Goal: Download file/media

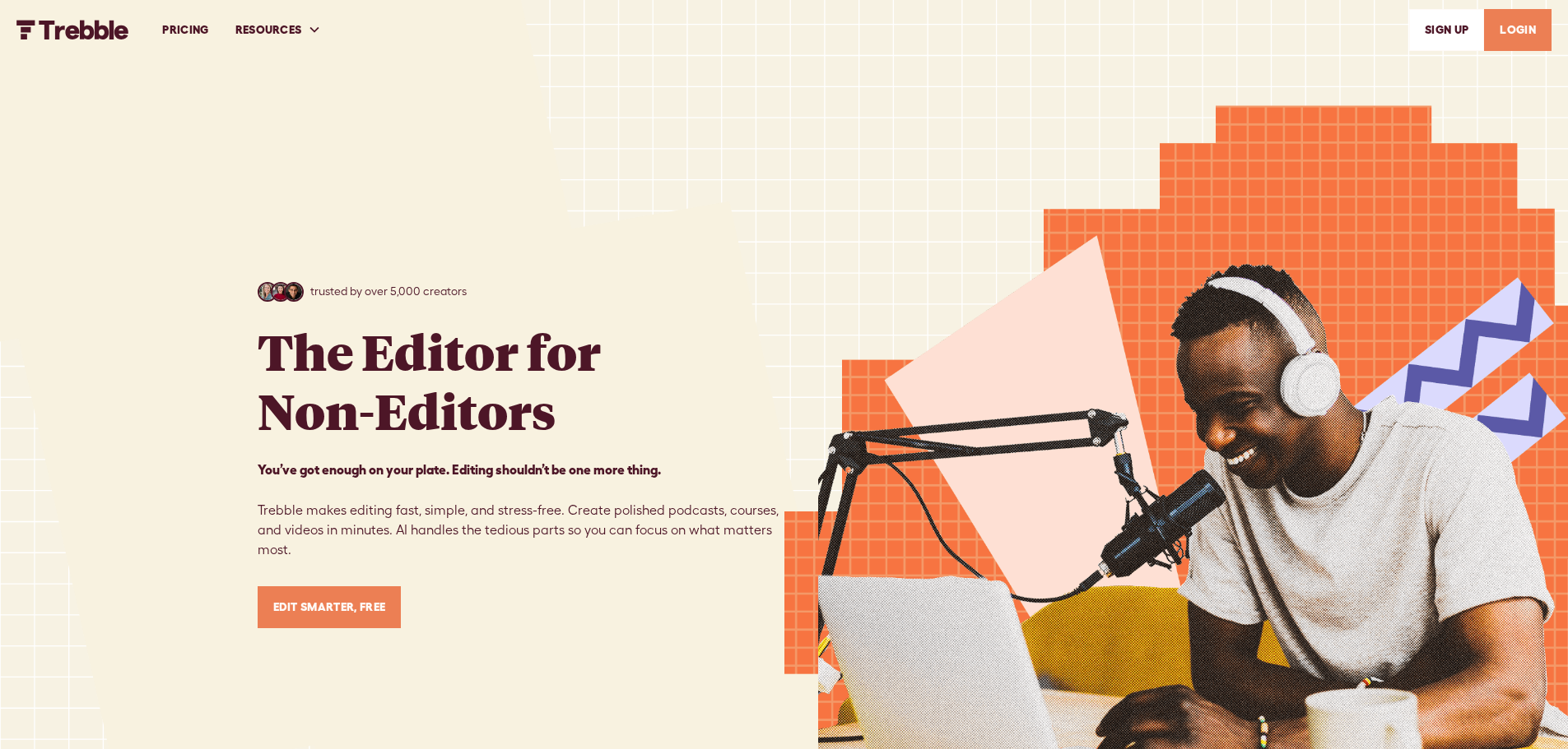
click at [1532, 30] on link "LOGIN" at bounding box center [1517, 30] width 67 height 42
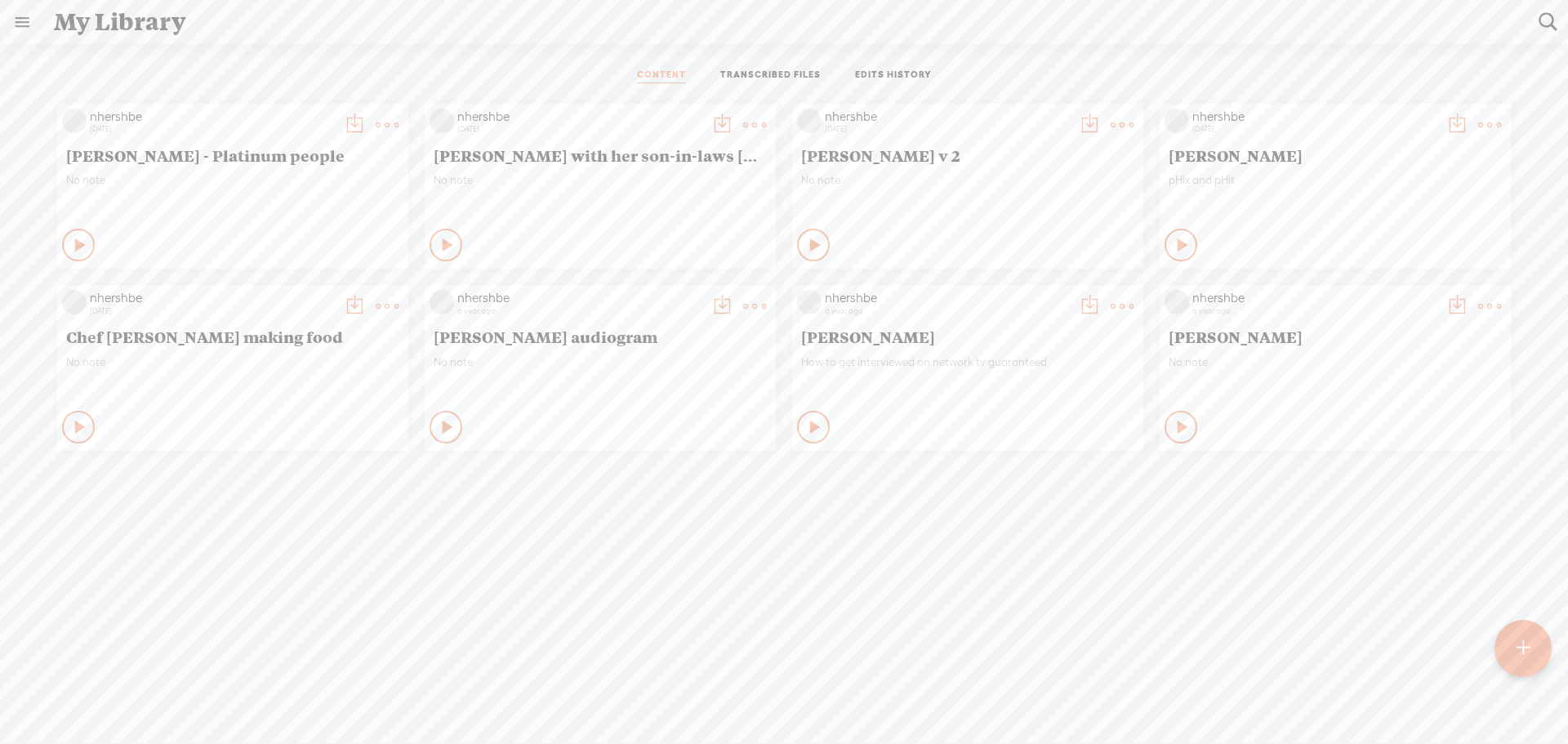
click at [1520, 646] on t at bounding box center [1524, 648] width 14 height 35
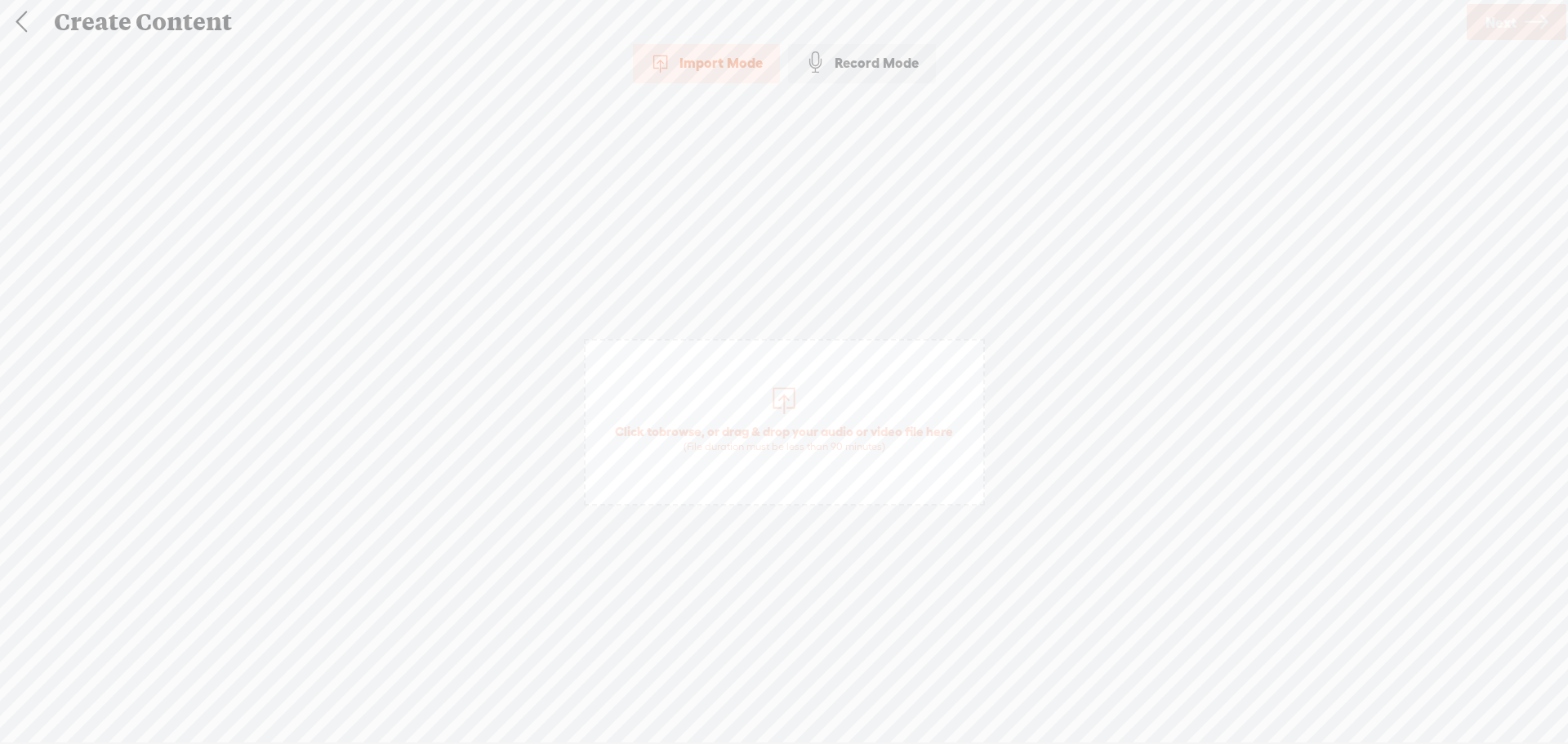
click at [722, 53] on div "Import Mode" at bounding box center [706, 62] width 147 height 40
click at [712, 60] on div "Import Mode" at bounding box center [706, 62] width 147 height 40
click at [787, 402] on div at bounding box center [783, 398] width 33 height 33
click at [1518, 14] on link "Next" at bounding box center [1516, 22] width 99 height 35
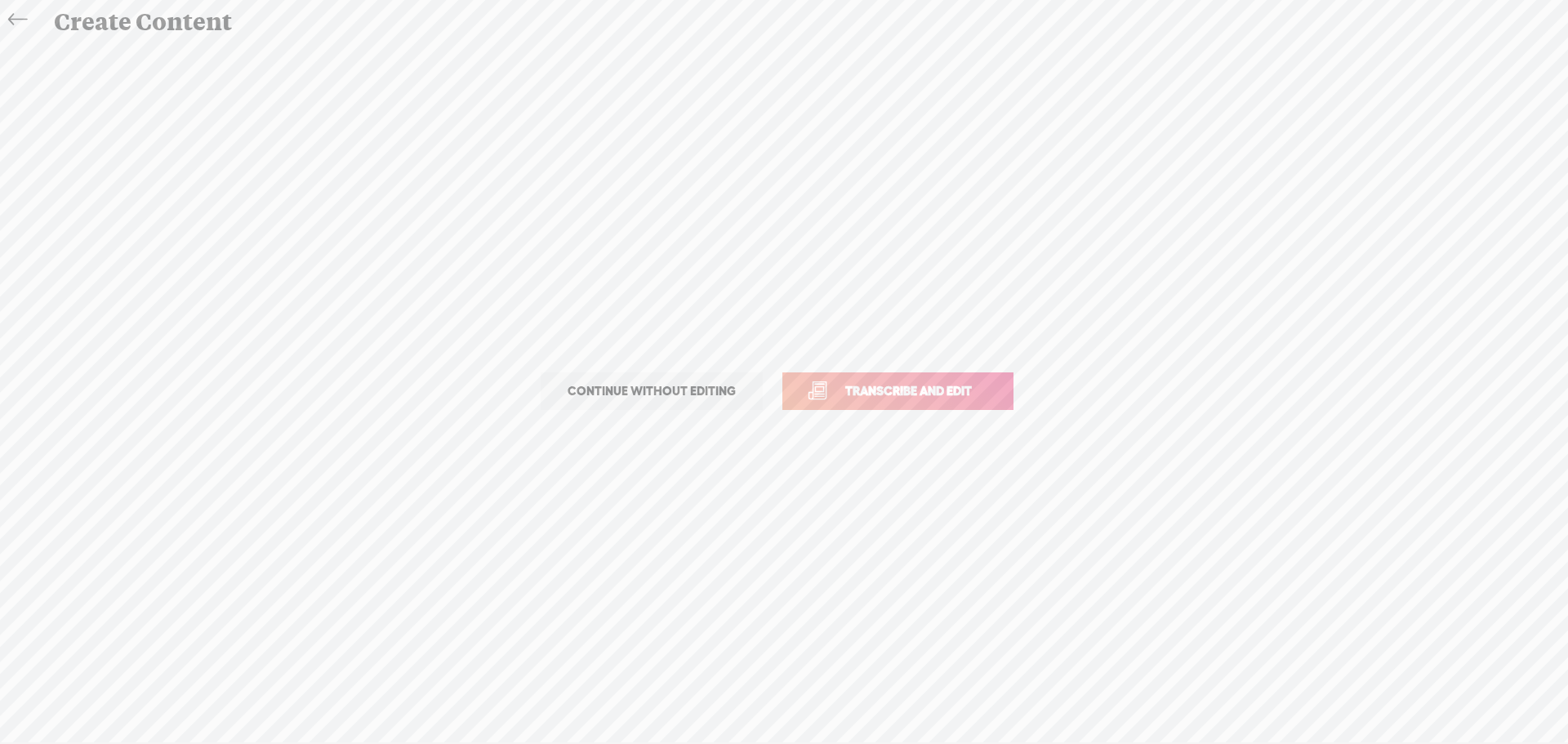
click at [893, 385] on span "Transcribe and edit" at bounding box center [908, 390] width 161 height 19
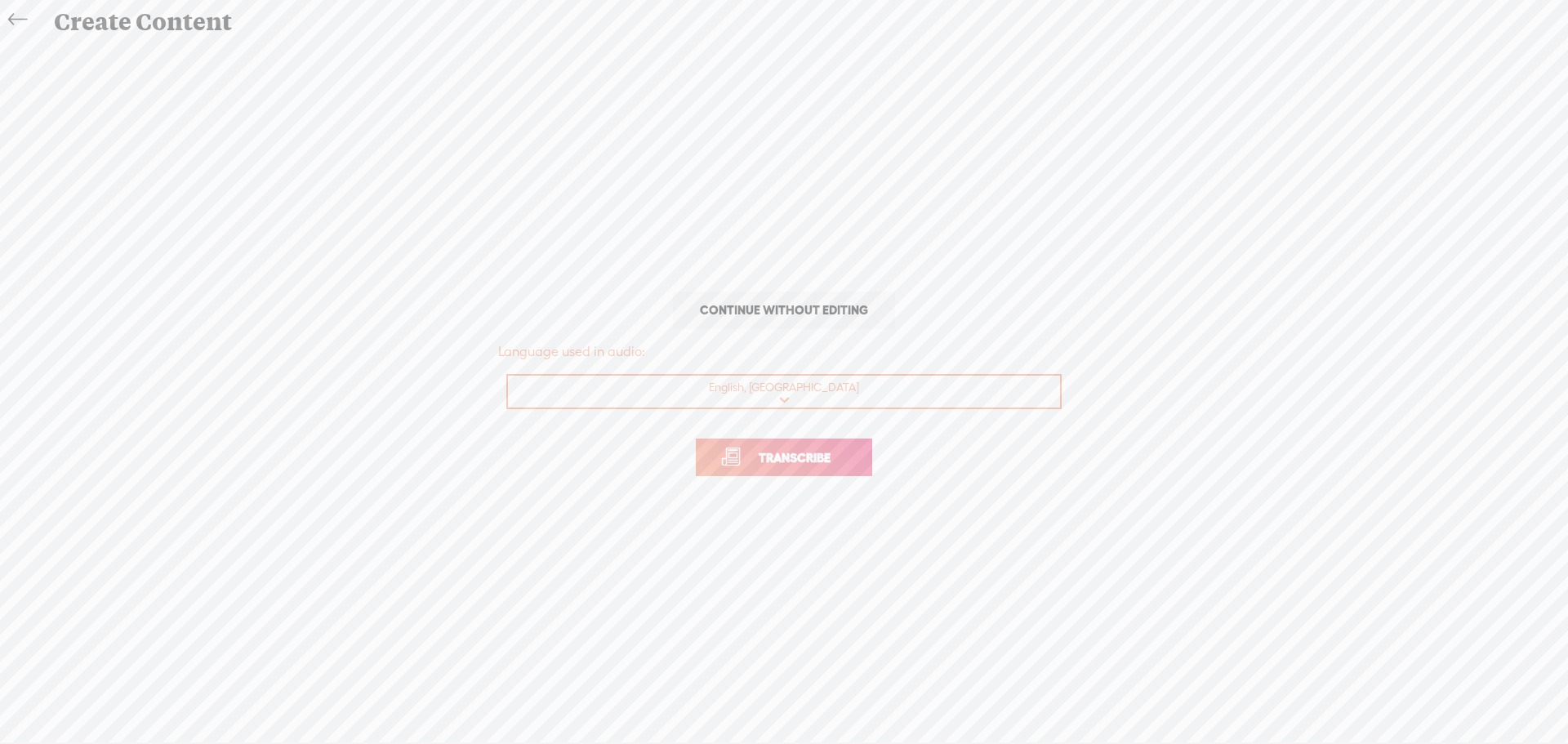
click at [782, 457] on span "Transcribe" at bounding box center [795, 457] width 106 height 19
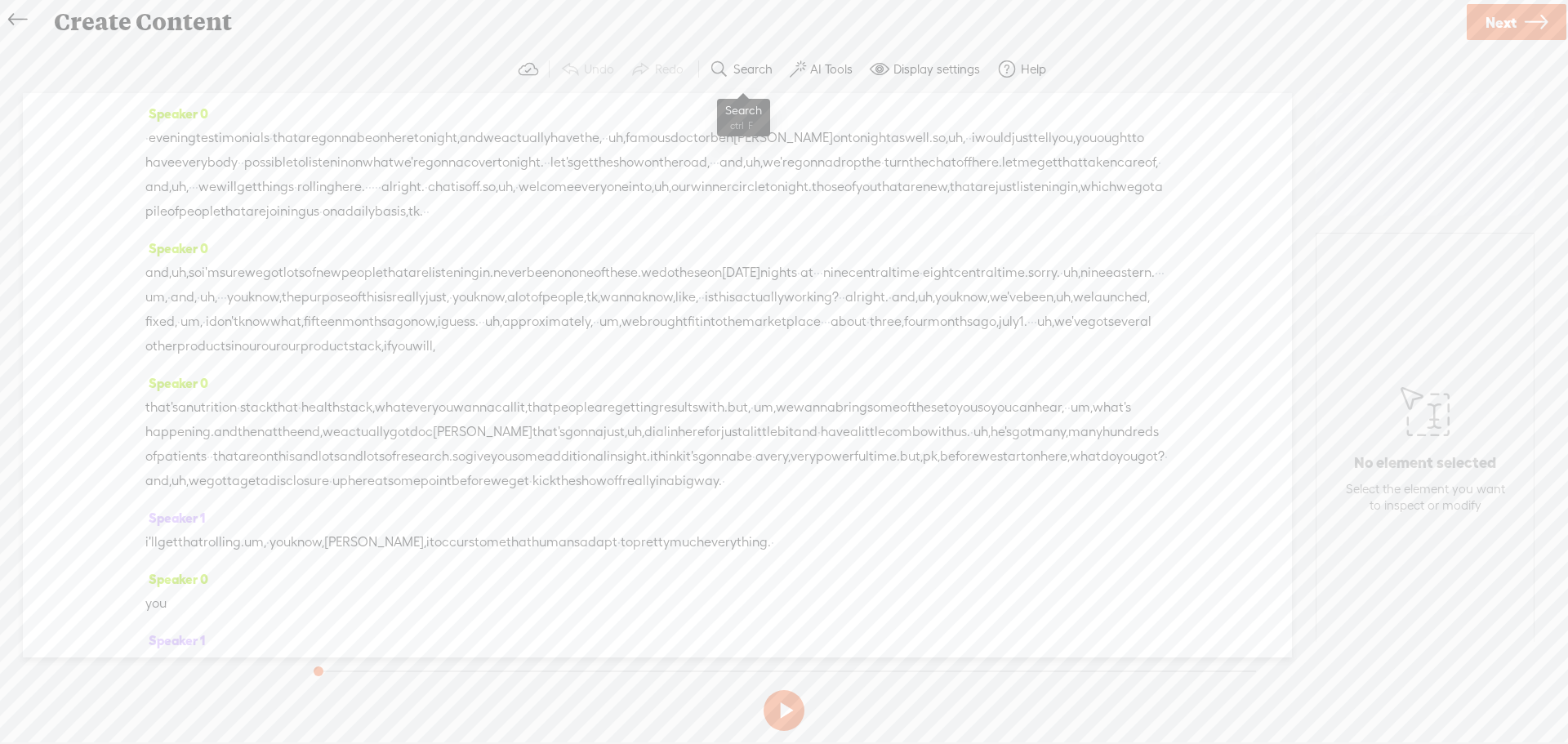
click at [759, 73] on label "Search" at bounding box center [753, 69] width 39 height 17
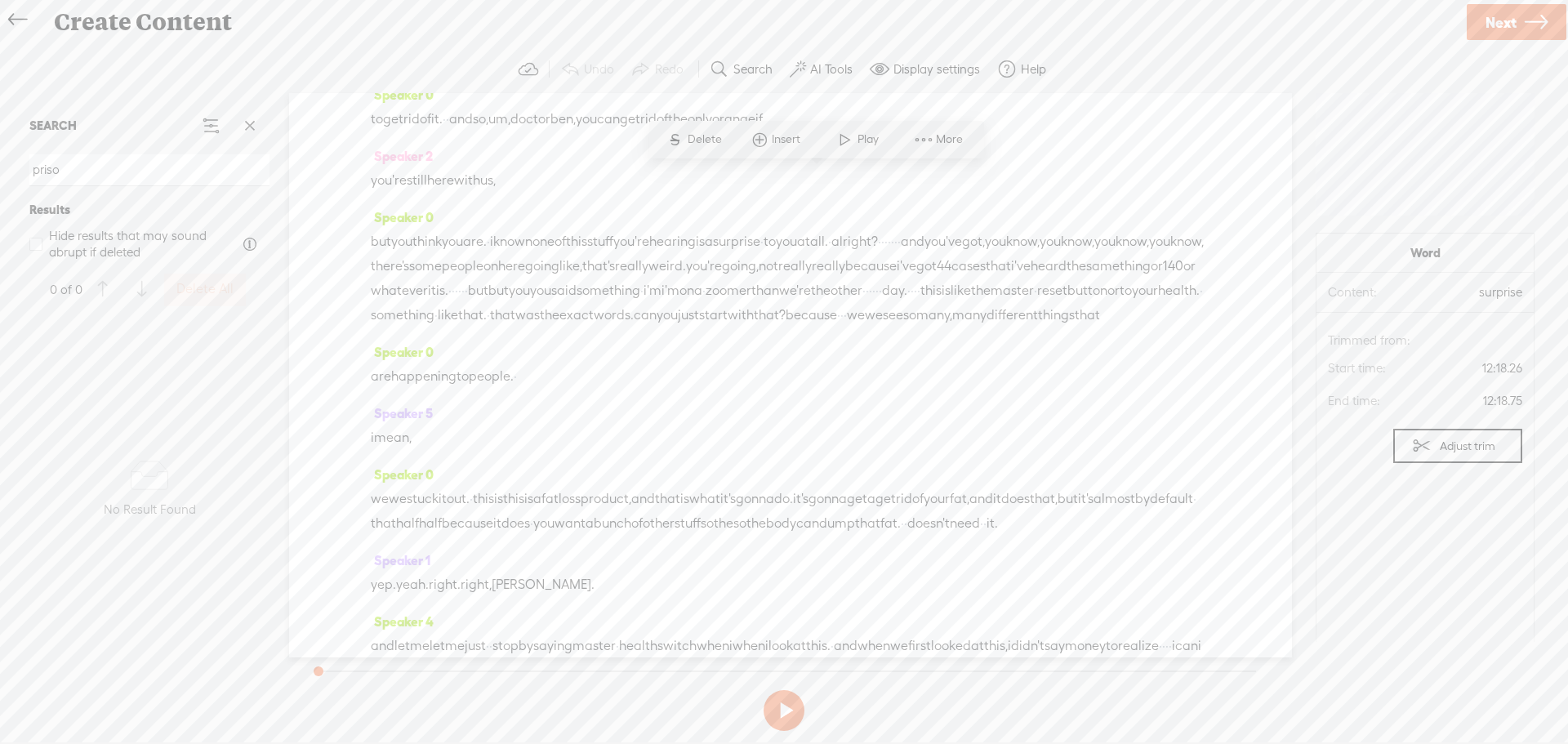
scroll to position [4543, 0]
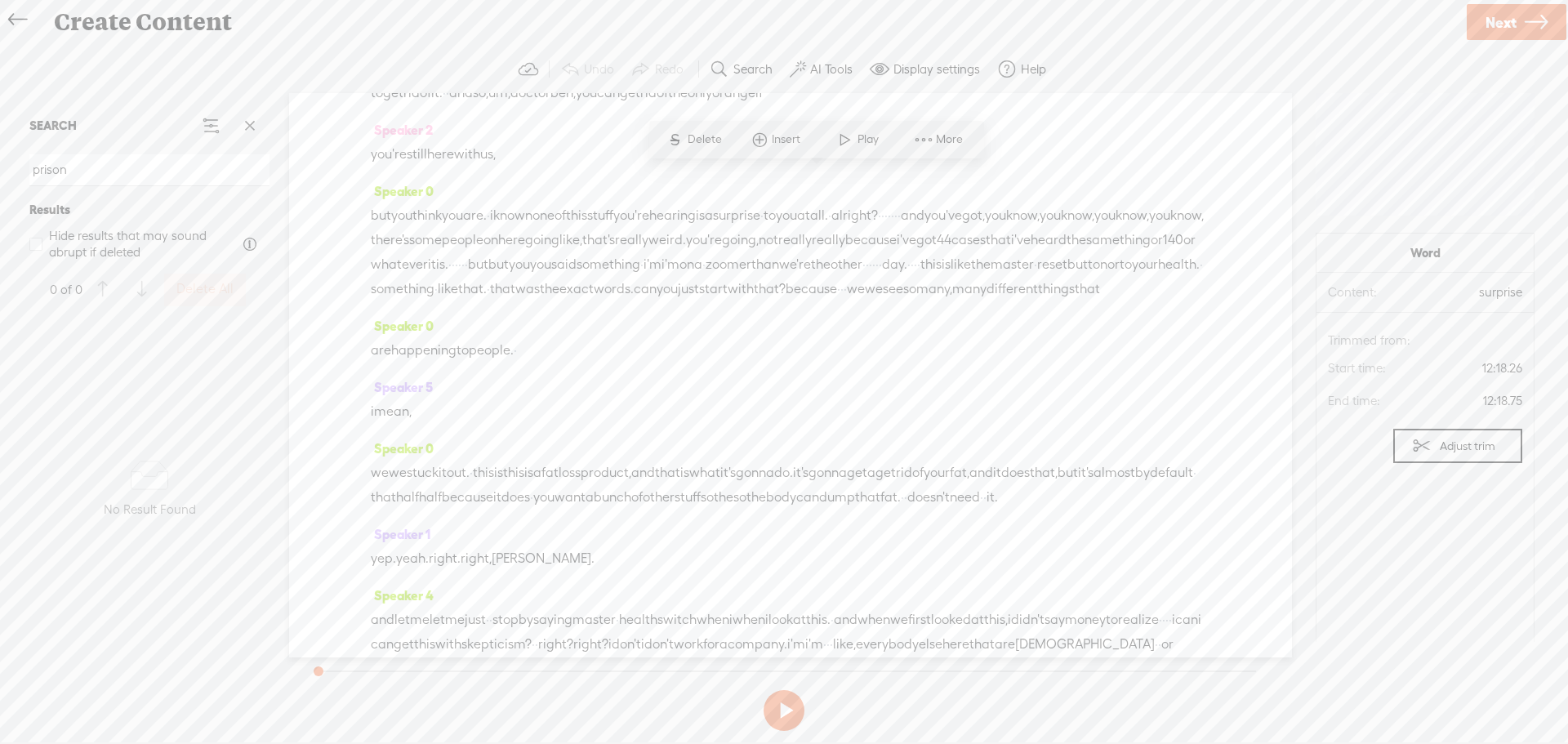
drag, startPoint x: 79, startPoint y: 169, endPoint x: 9, endPoint y: 165, distance: 70.1
click at [24, 165] on div "SEARCH prison Results Hide results that may sound abrupt if deleted 0 of 0 Dele…" at bounding box center [149, 208] width 253 height 217
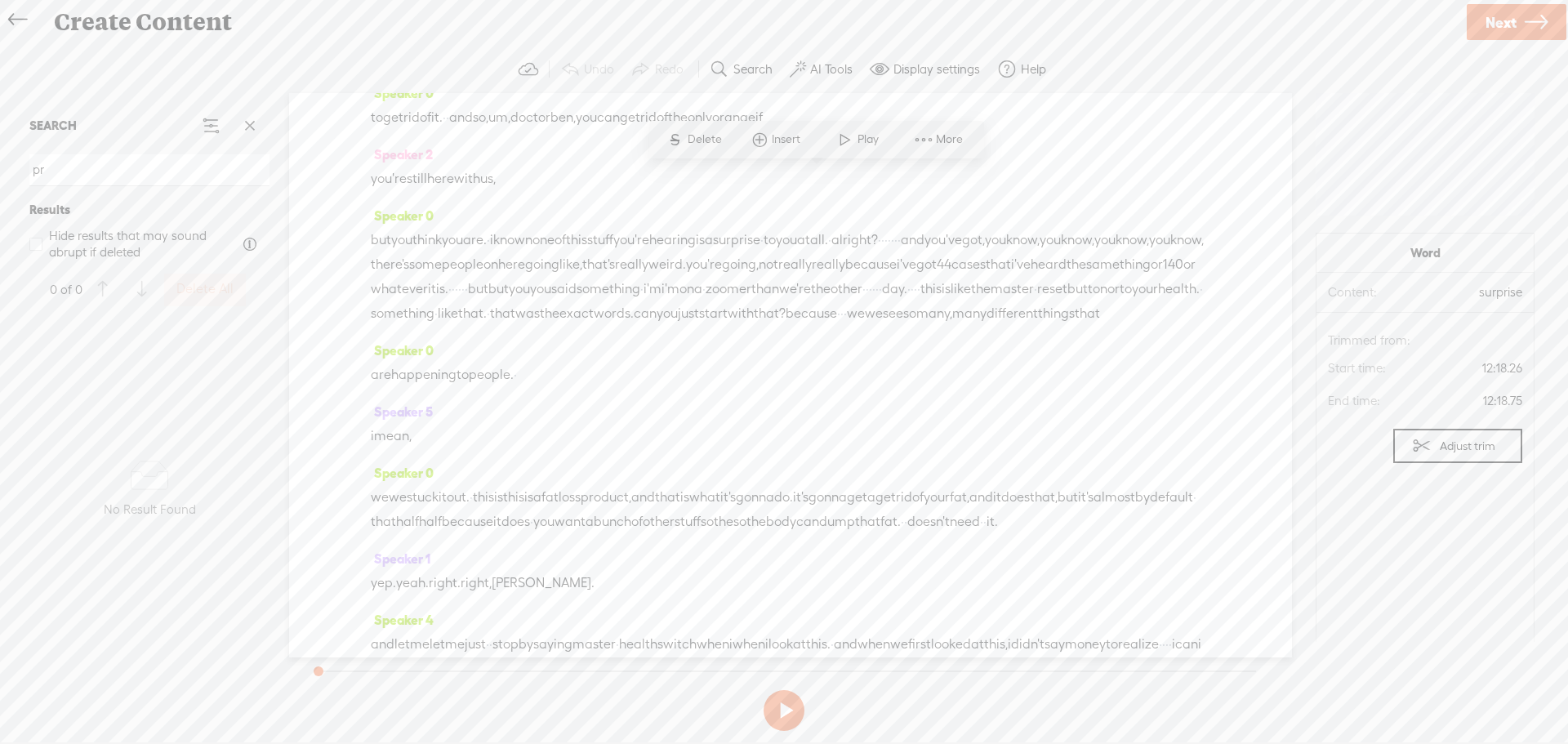
type input "p"
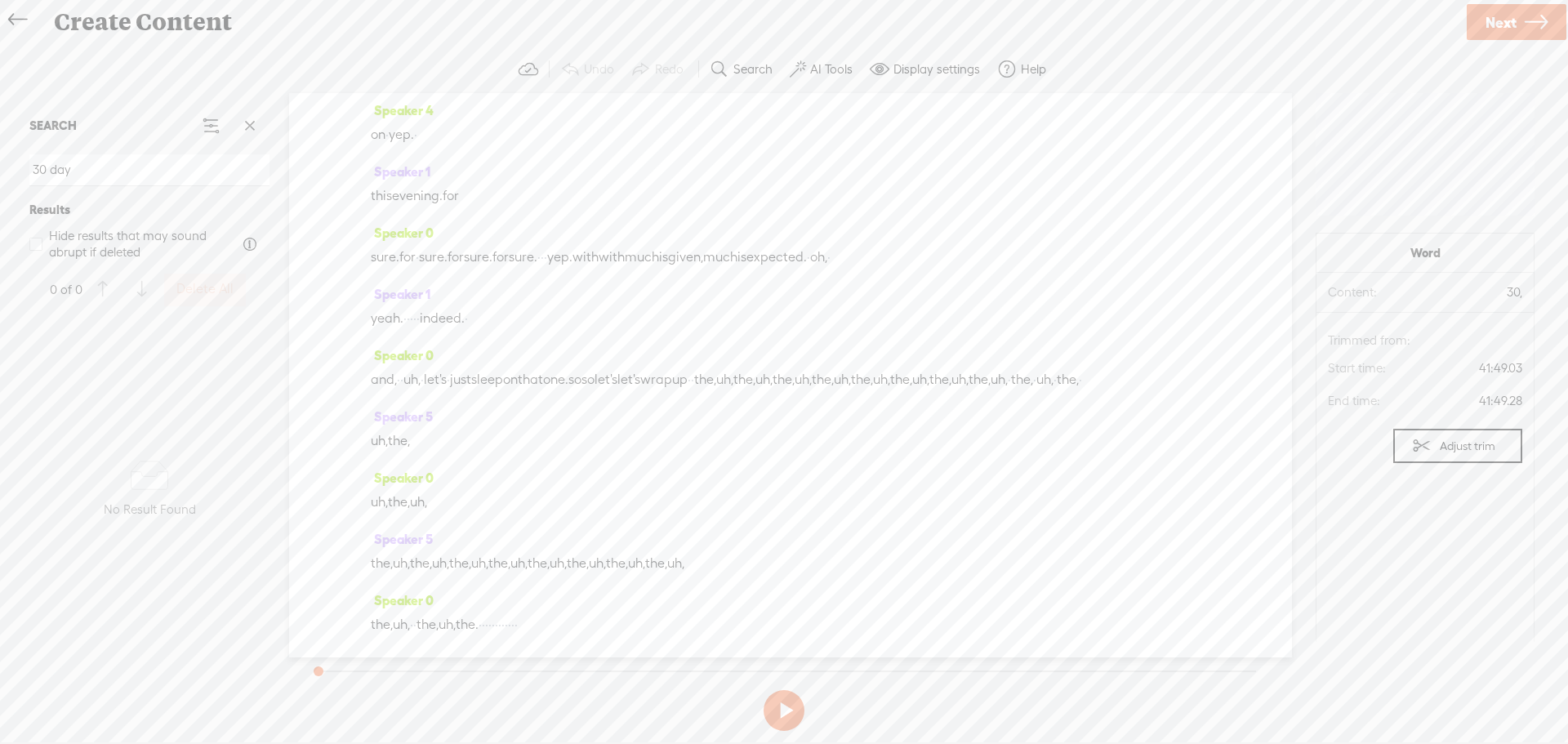
scroll to position [19422, 0]
type input "30 day"
click at [22, 20] on icon at bounding box center [17, 20] width 19 height 36
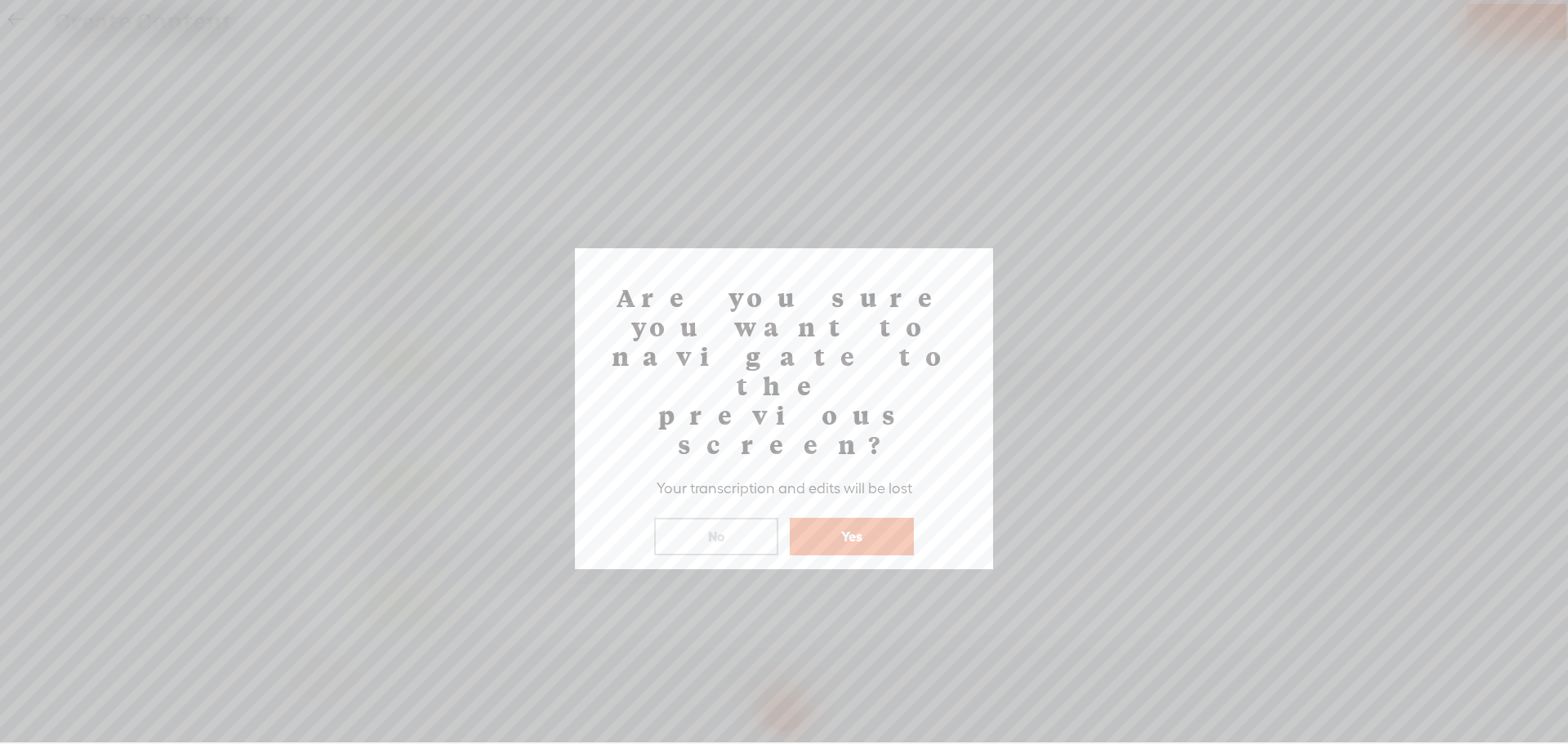
click at [834, 518] on button "Yes" at bounding box center [852, 537] width 124 height 37
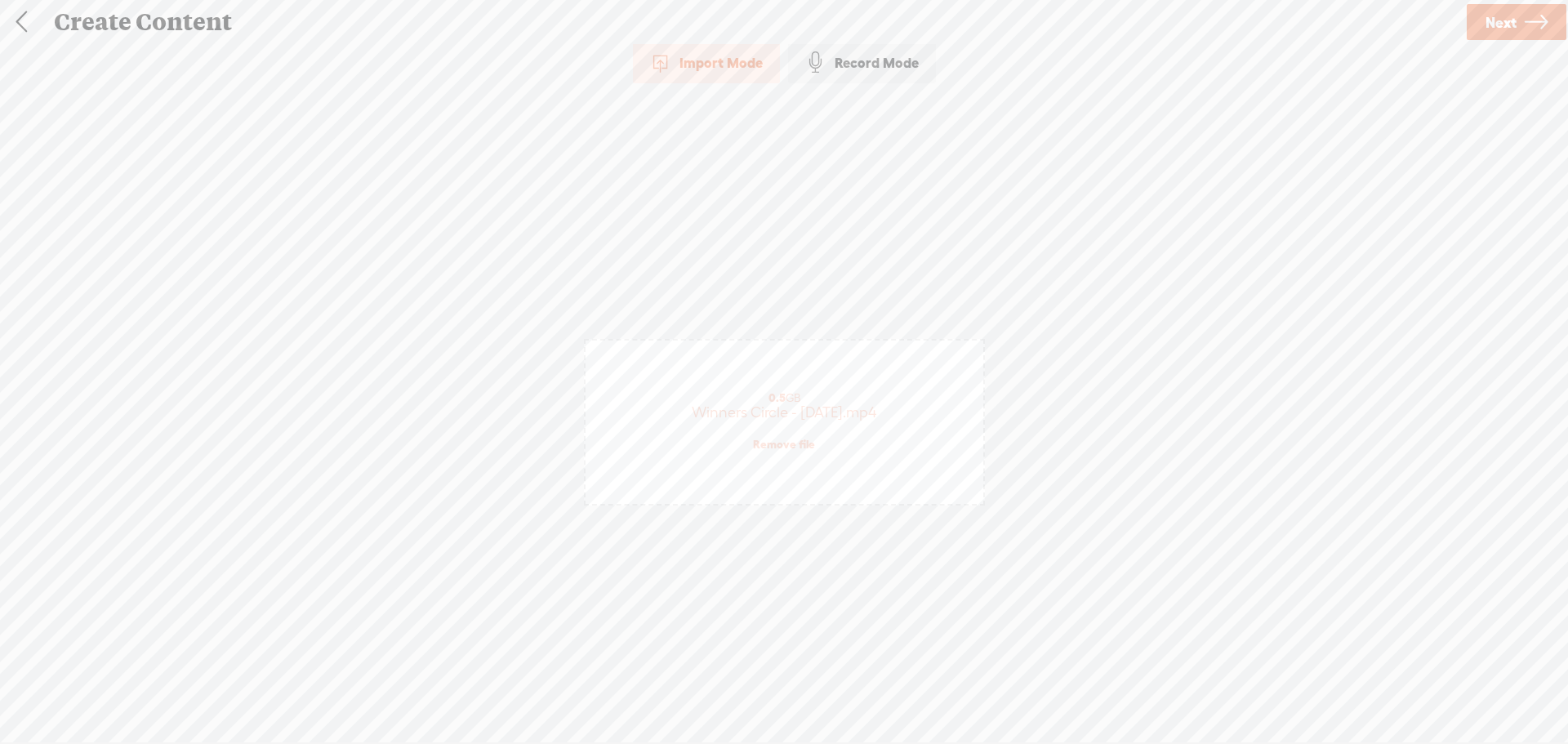
click at [774, 440] on link "Remove file" at bounding box center [783, 444] width 62 height 15
click at [681, 430] on span "browse" at bounding box center [680, 431] width 42 height 15
click at [1516, 23] on span "Next" at bounding box center [1501, 23] width 32 height 41
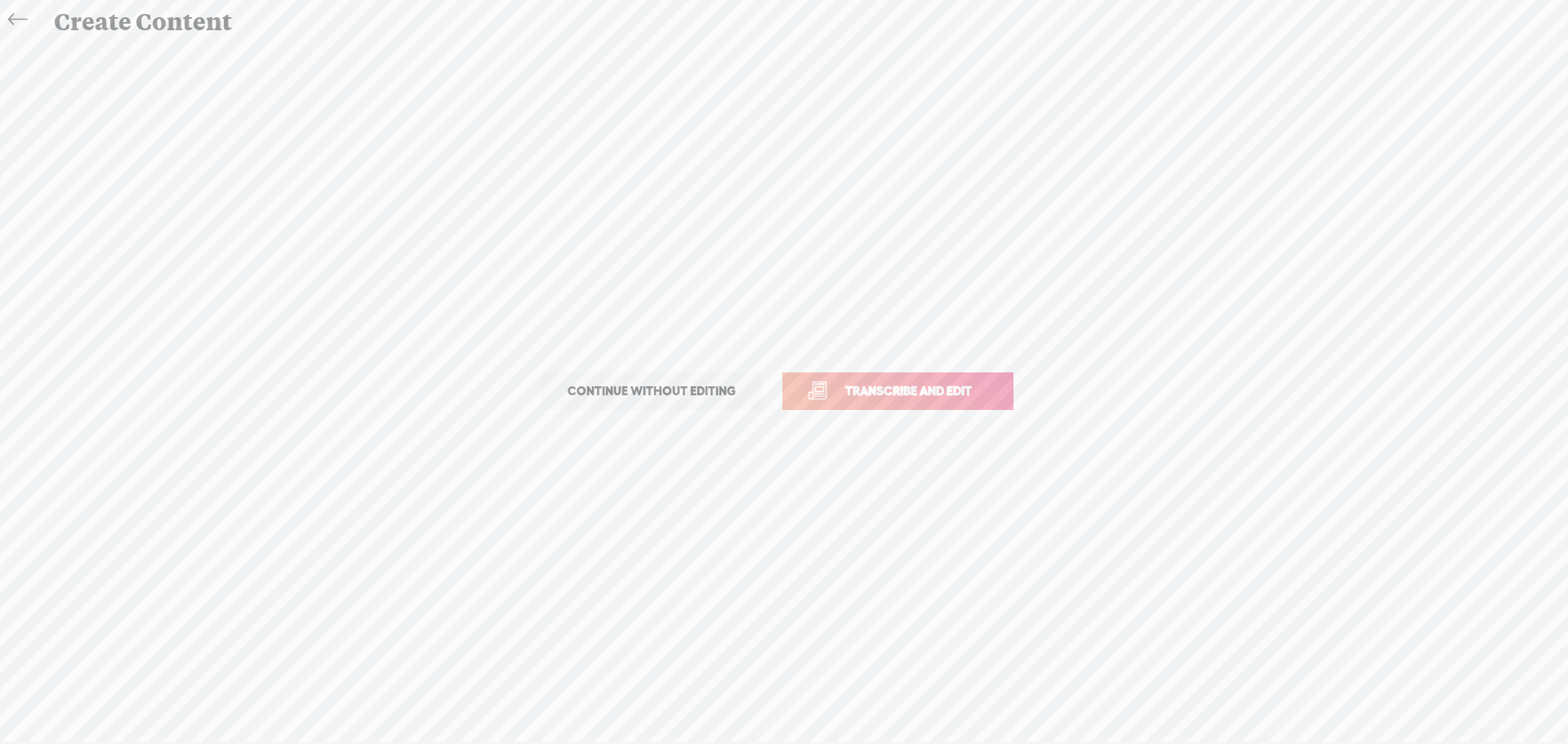
click at [855, 394] on span "Transcribe and edit" at bounding box center [908, 390] width 161 height 19
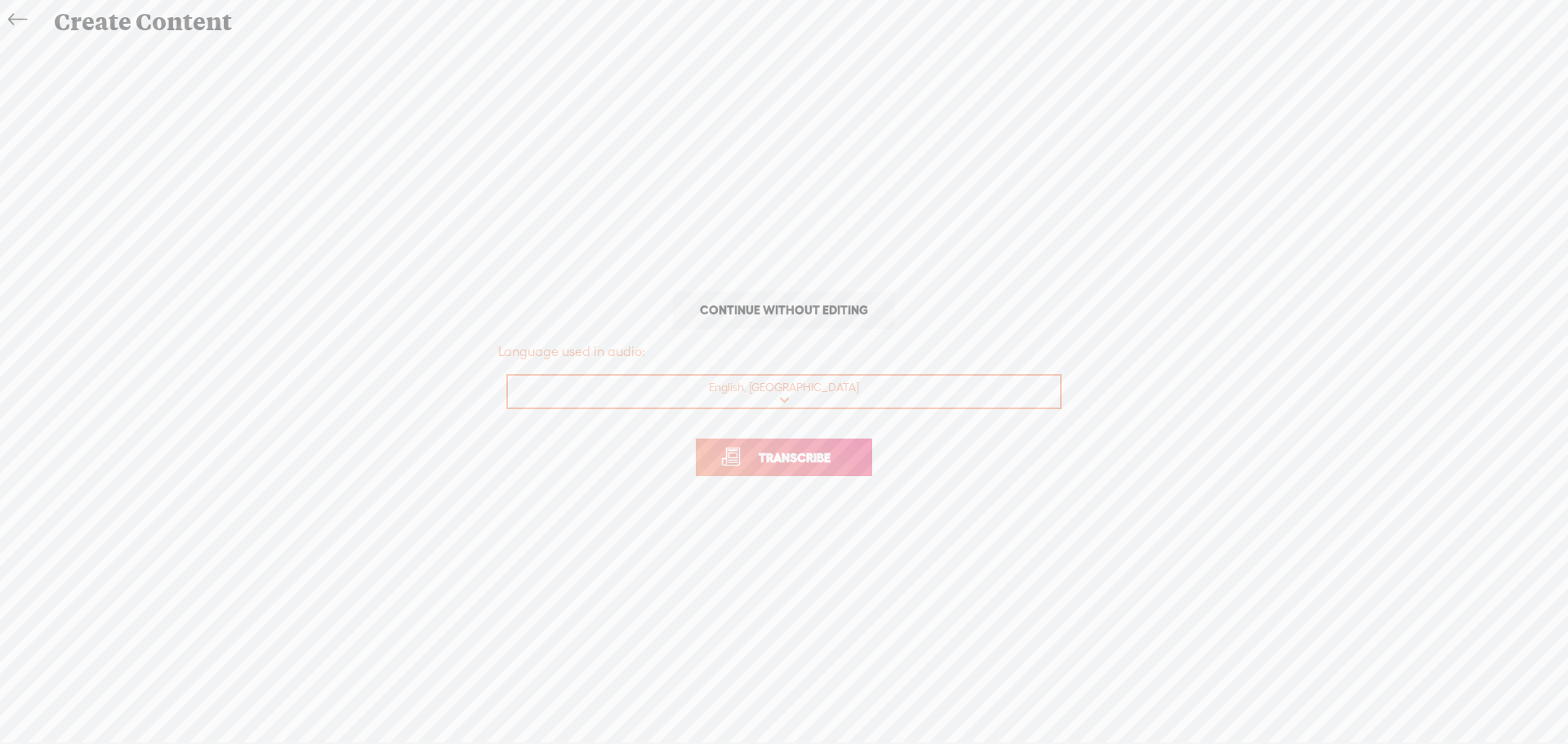
click at [787, 468] on link "Transcribe" at bounding box center [783, 457] width 176 height 37
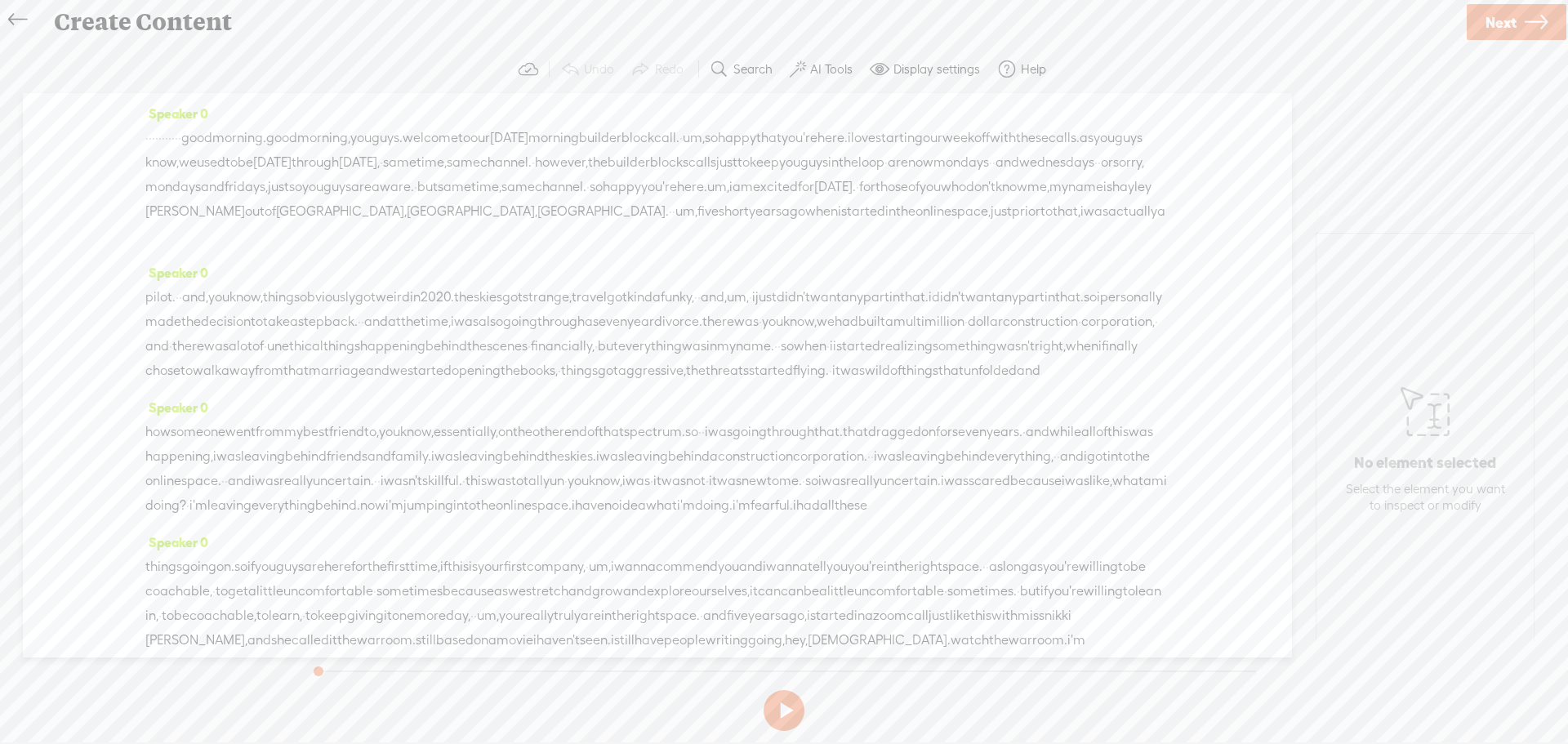
click at [1507, 27] on span "Next" at bounding box center [1501, 23] width 32 height 41
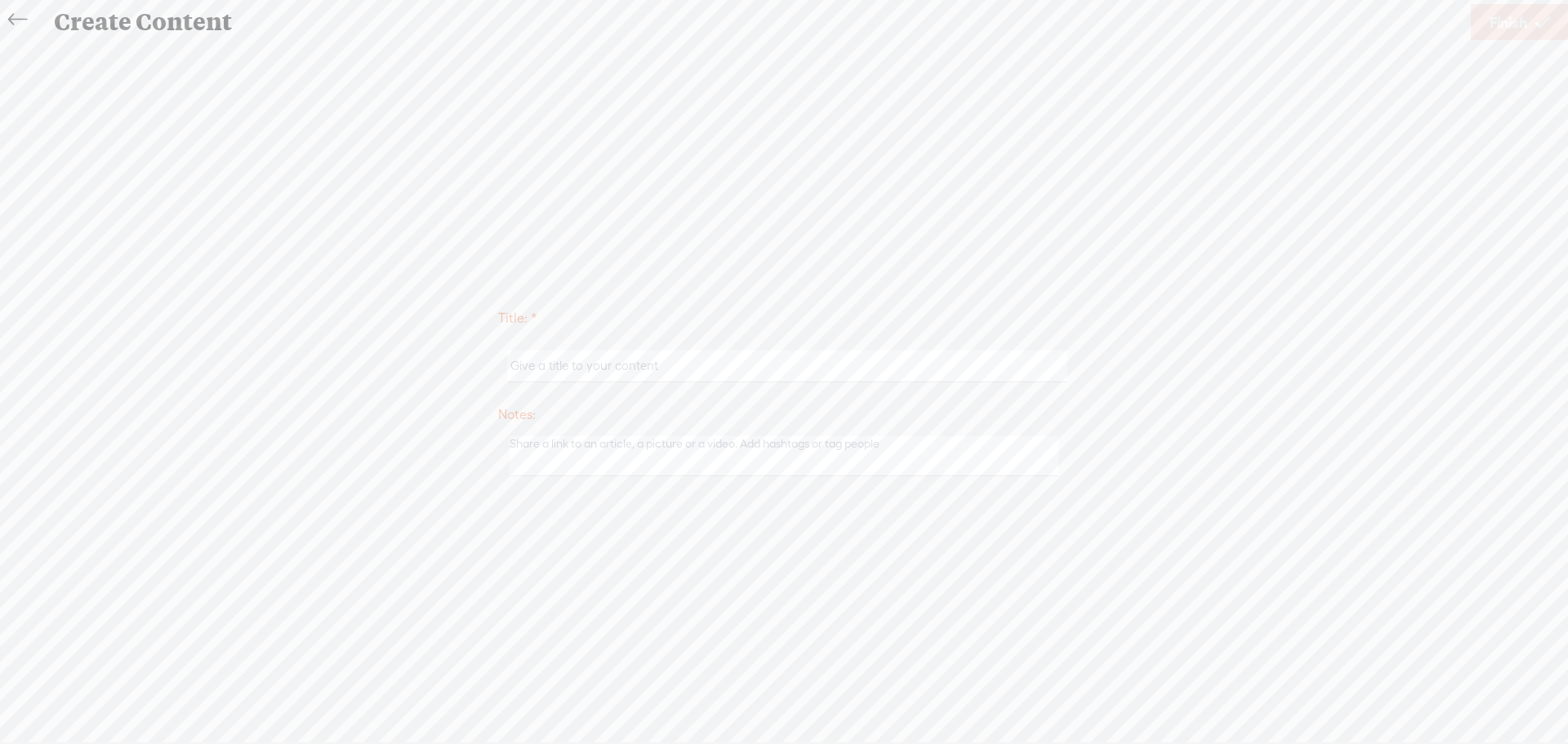
click at [715, 368] on input "text" at bounding box center [787, 367] width 559 height 32
click at [553, 362] on input "text" at bounding box center [787, 367] width 559 height 32
paste input "Winners Circle - August 7, 2025"
type input "Winners Circle - August 7, 2025"
click at [1499, 24] on span "Finish" at bounding box center [1508, 23] width 37 height 41
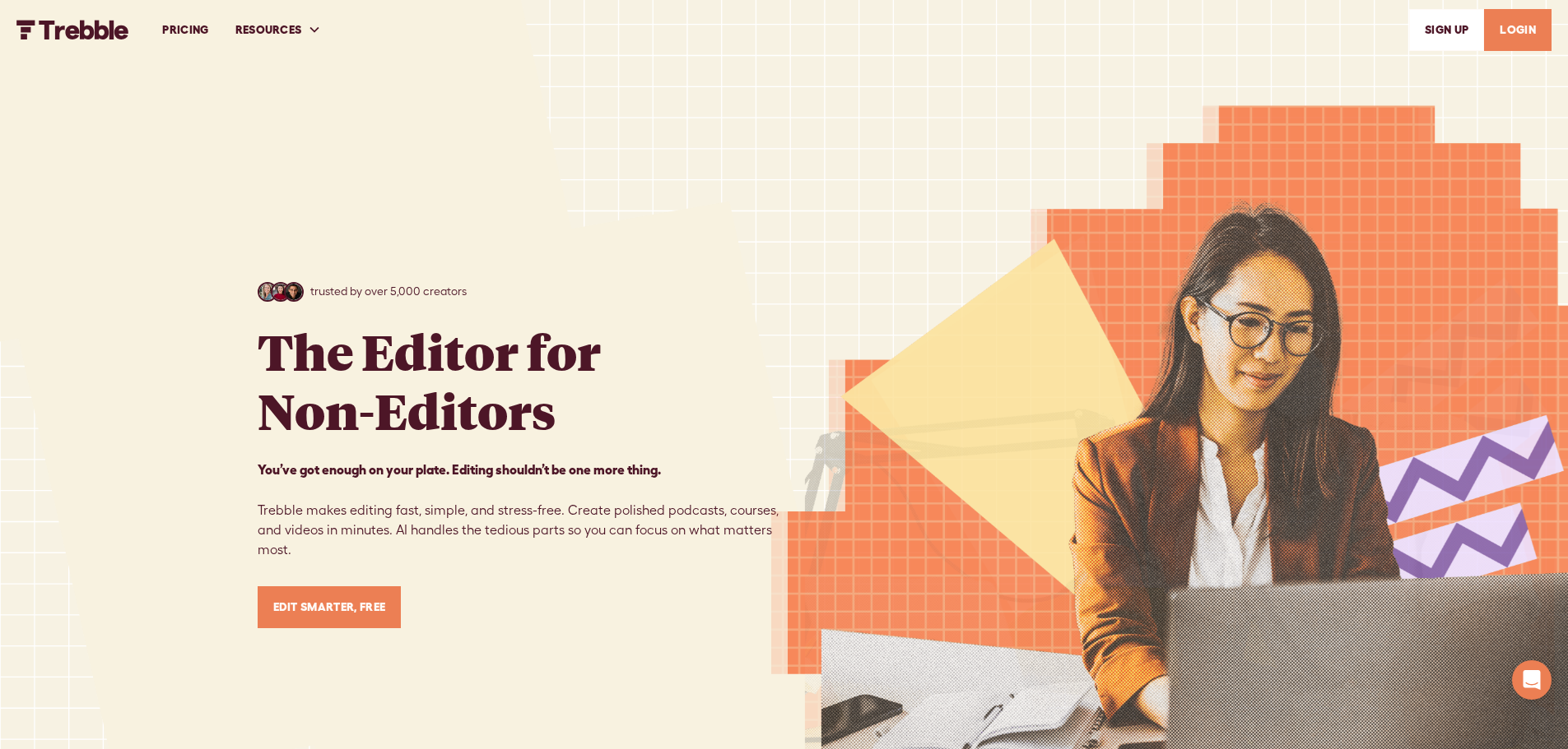
click at [1510, 30] on link "LOGIN" at bounding box center [1517, 30] width 67 height 42
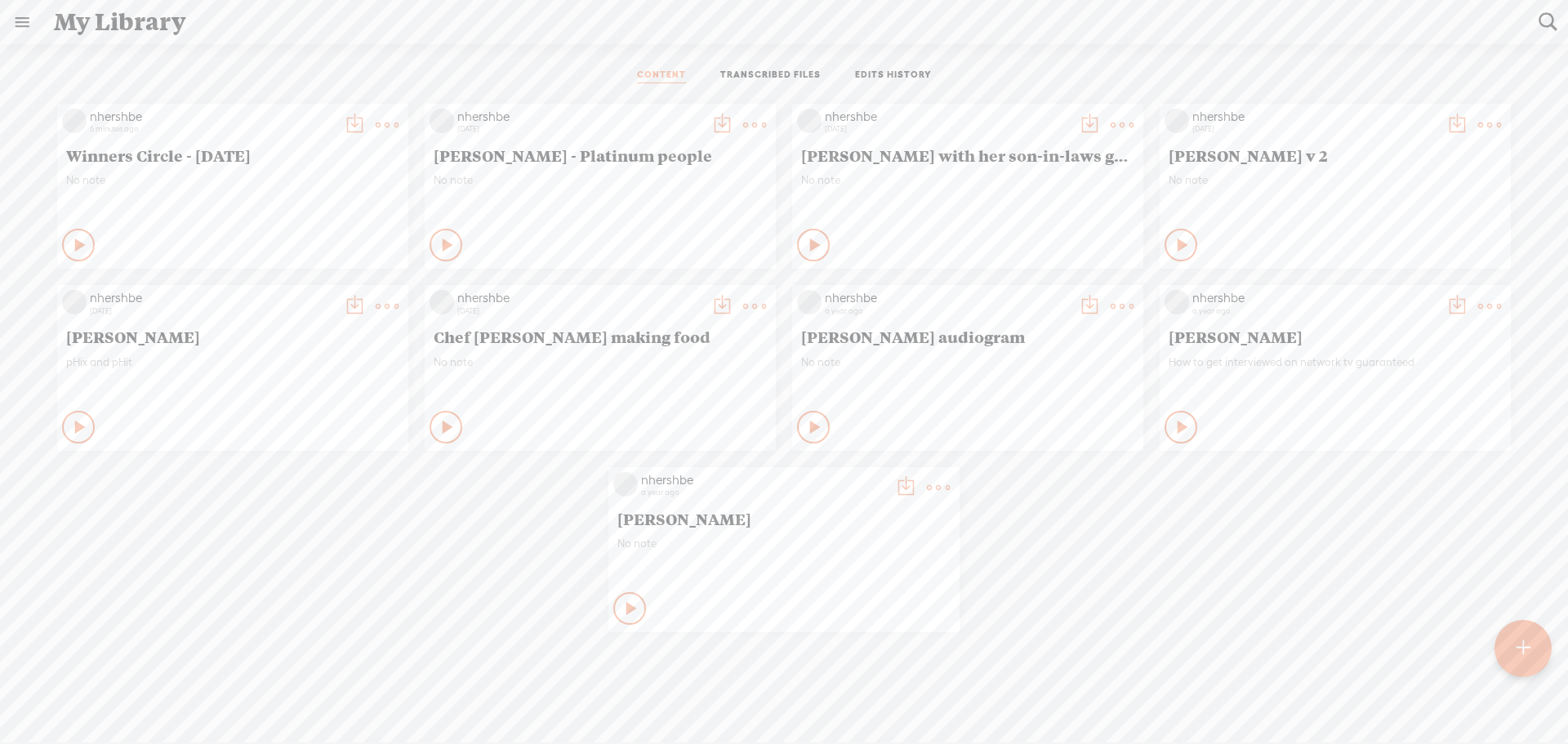
click at [241, 159] on span "Winners Circle - [DATE]" at bounding box center [232, 156] width 333 height 20
click at [208, 159] on span "Winners Circle - [DATE]" at bounding box center [232, 156] width 333 height 20
click at [343, 122] on t at bounding box center [354, 124] width 23 height 23
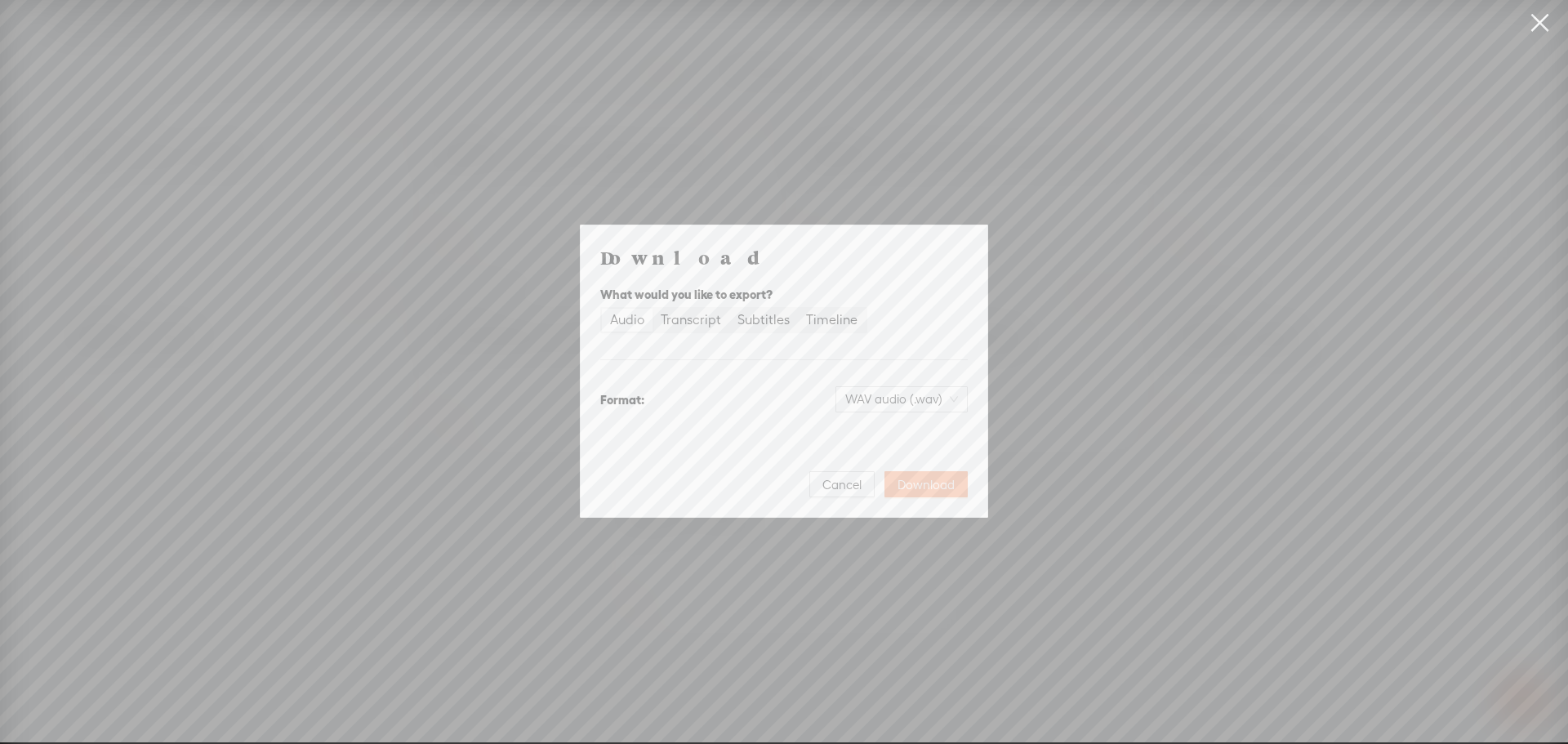
click at [917, 488] on span "Download" at bounding box center [926, 485] width 57 height 17
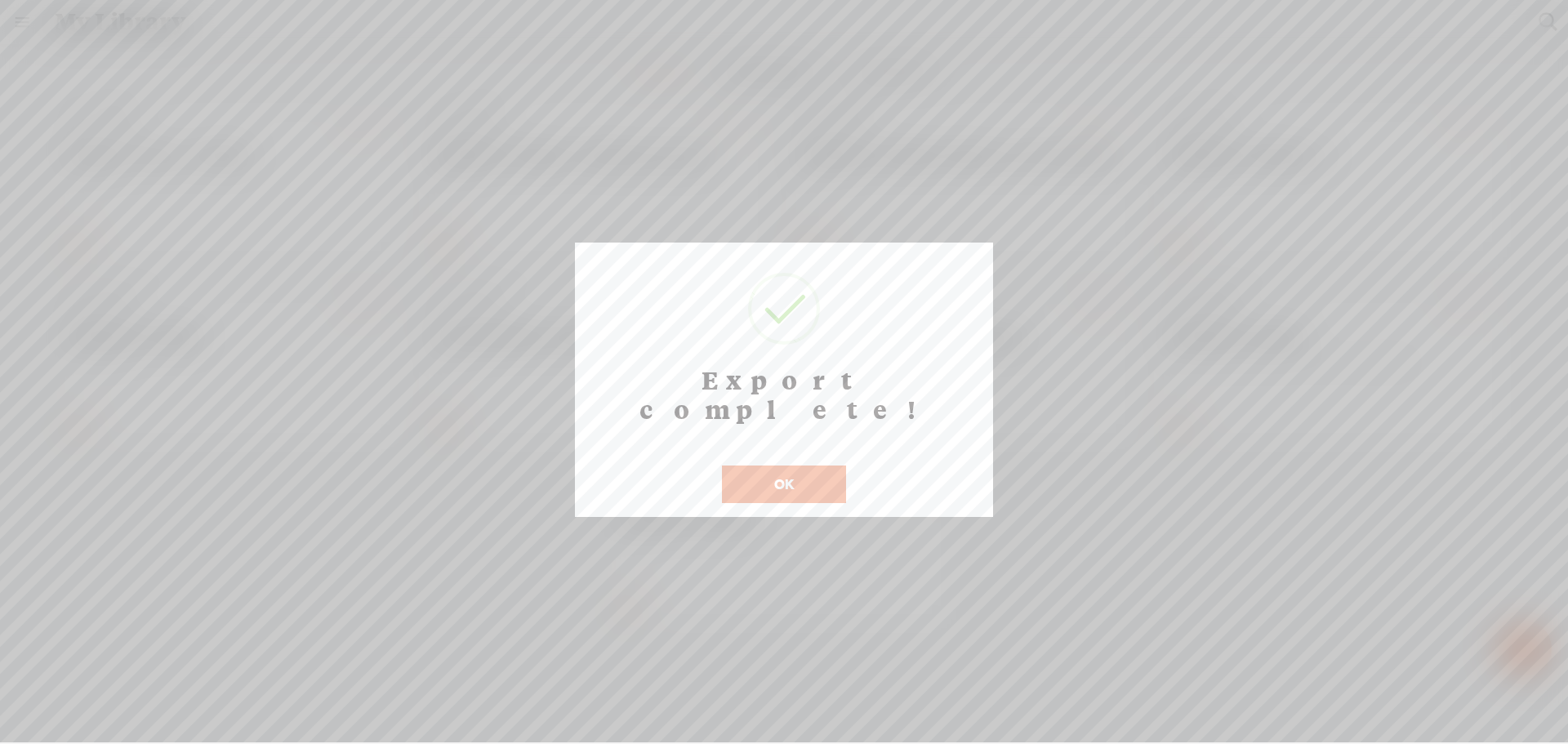
click at [741, 466] on button "OK" at bounding box center [784, 485] width 124 height 37
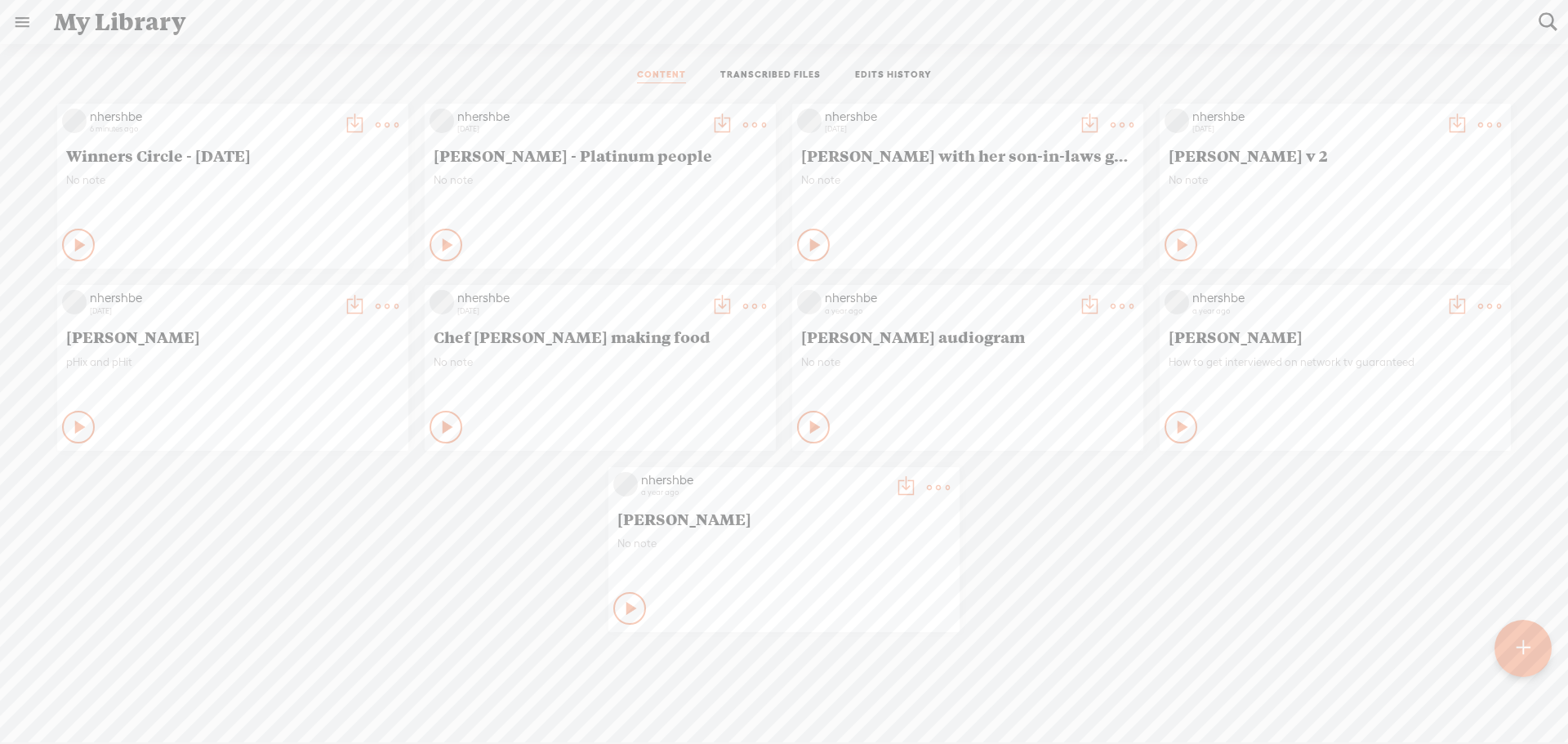
click at [377, 122] on t at bounding box center [386, 124] width 23 height 23
click at [343, 119] on t at bounding box center [354, 124] width 23 height 23
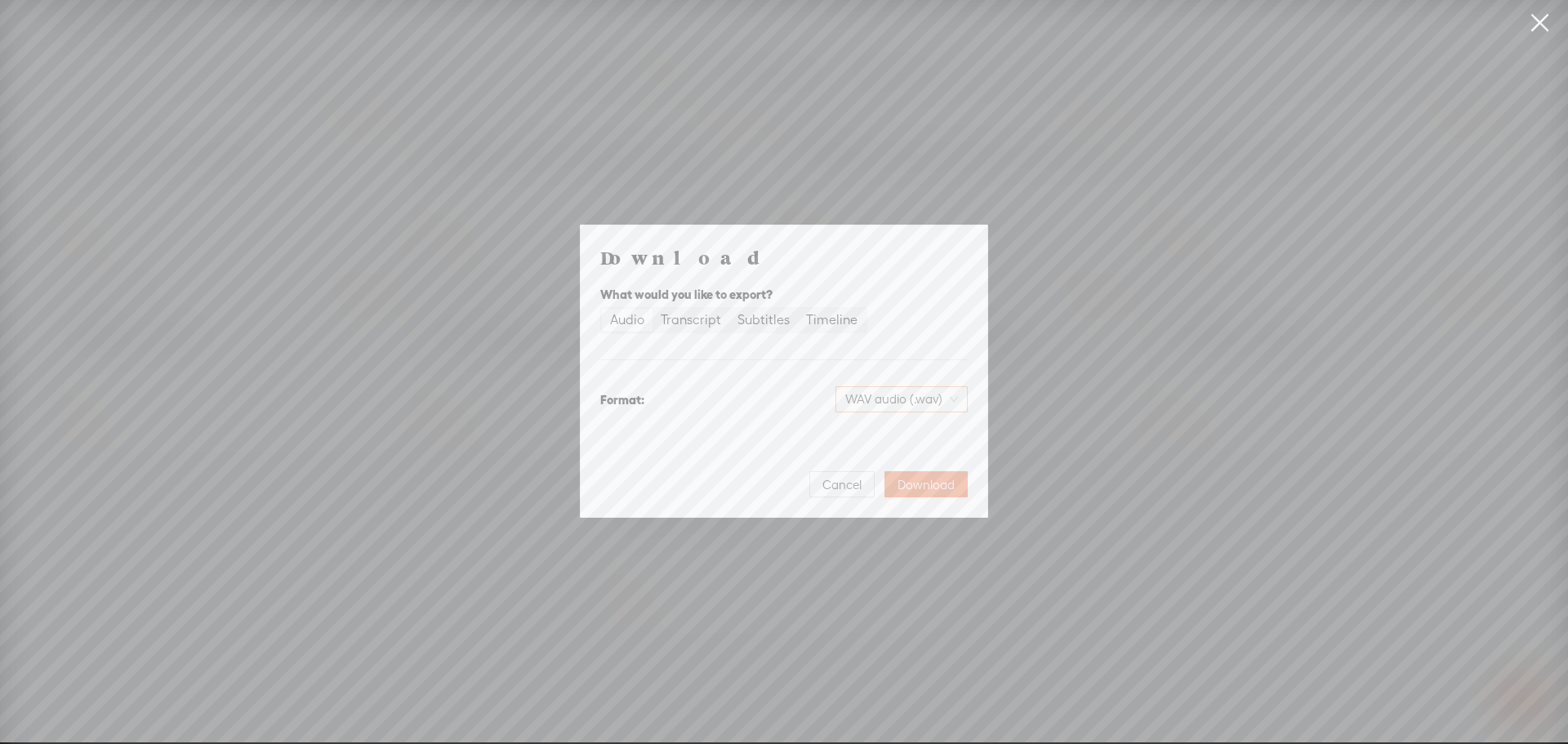
click at [898, 392] on span "WAV audio (.wav)" at bounding box center [901, 399] width 112 height 25
click at [886, 444] on div "MP3 audio (.mp3) Best for sharing, small file size" at bounding box center [887, 442] width 133 height 39
click at [929, 482] on span "Download" at bounding box center [926, 485] width 57 height 17
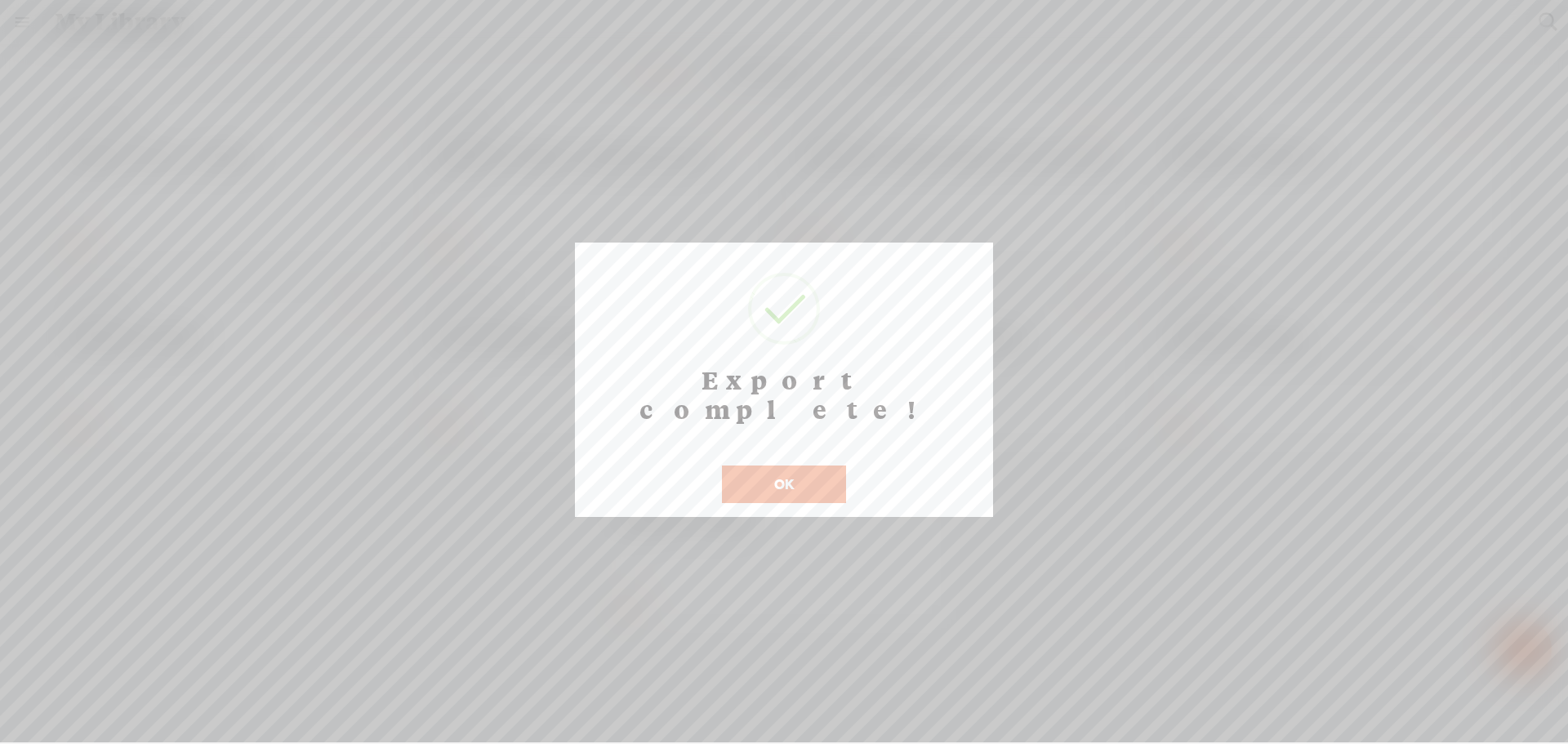
drag, startPoint x: 783, startPoint y: 456, endPoint x: 744, endPoint y: 453, distance: 39.1
click at [777, 466] on button "OK" at bounding box center [784, 485] width 124 height 37
